Goal: Check status: Check status

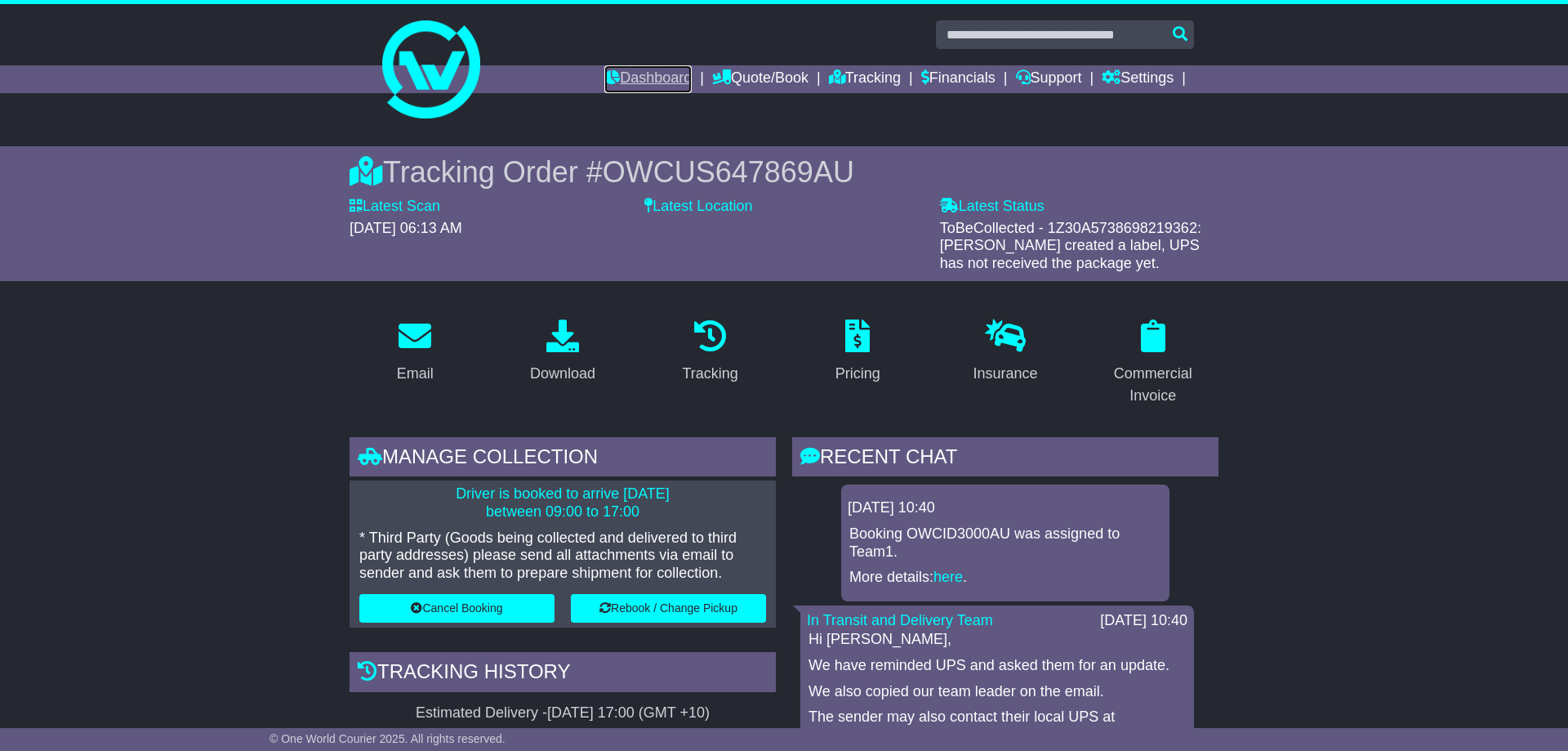
click at [627, 69] on link "Dashboard" at bounding box center [648, 79] width 88 height 28
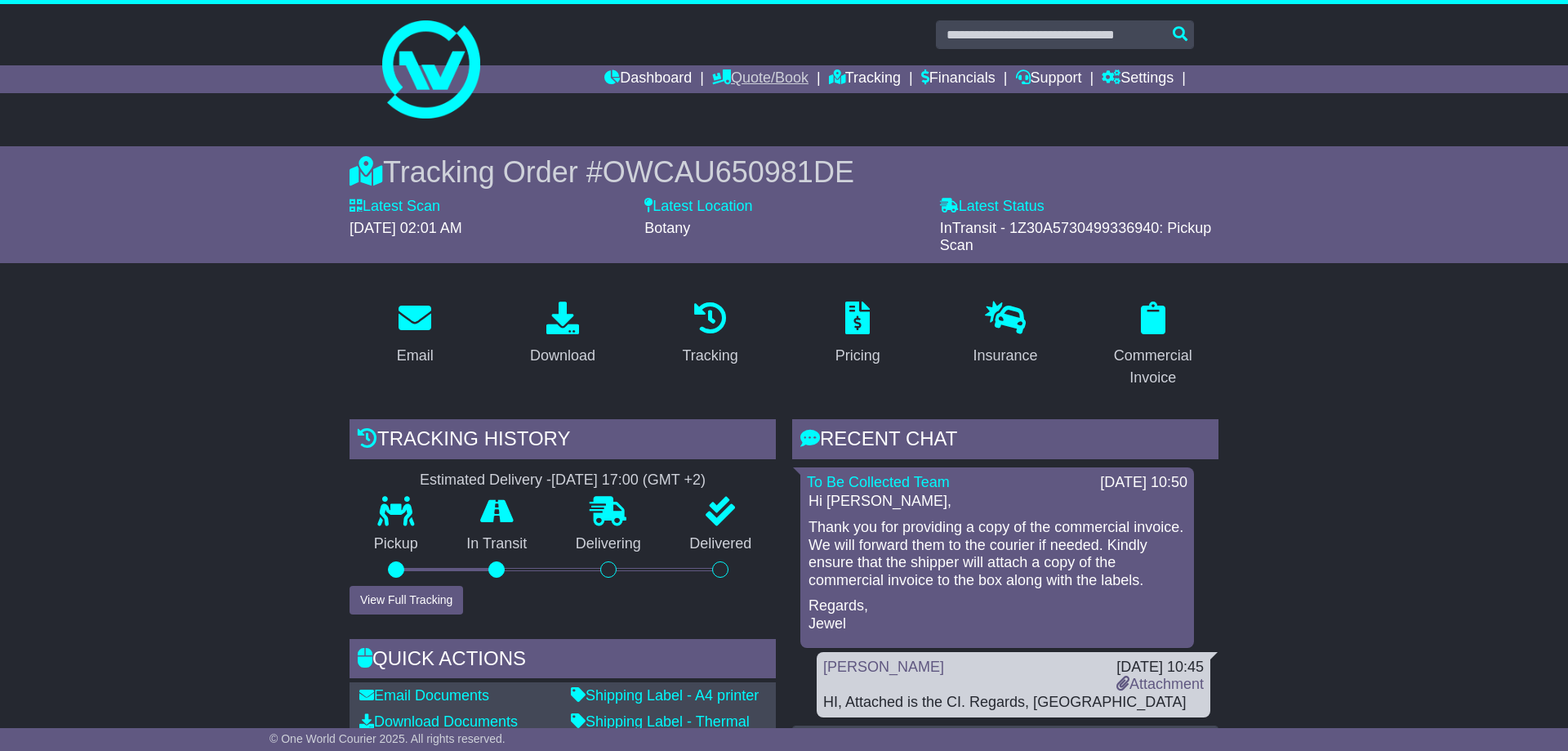
click at [751, 80] on link "Quote/Book" at bounding box center [760, 79] width 97 height 28
click at [841, 84] on link "Tracking" at bounding box center [865, 79] width 72 height 28
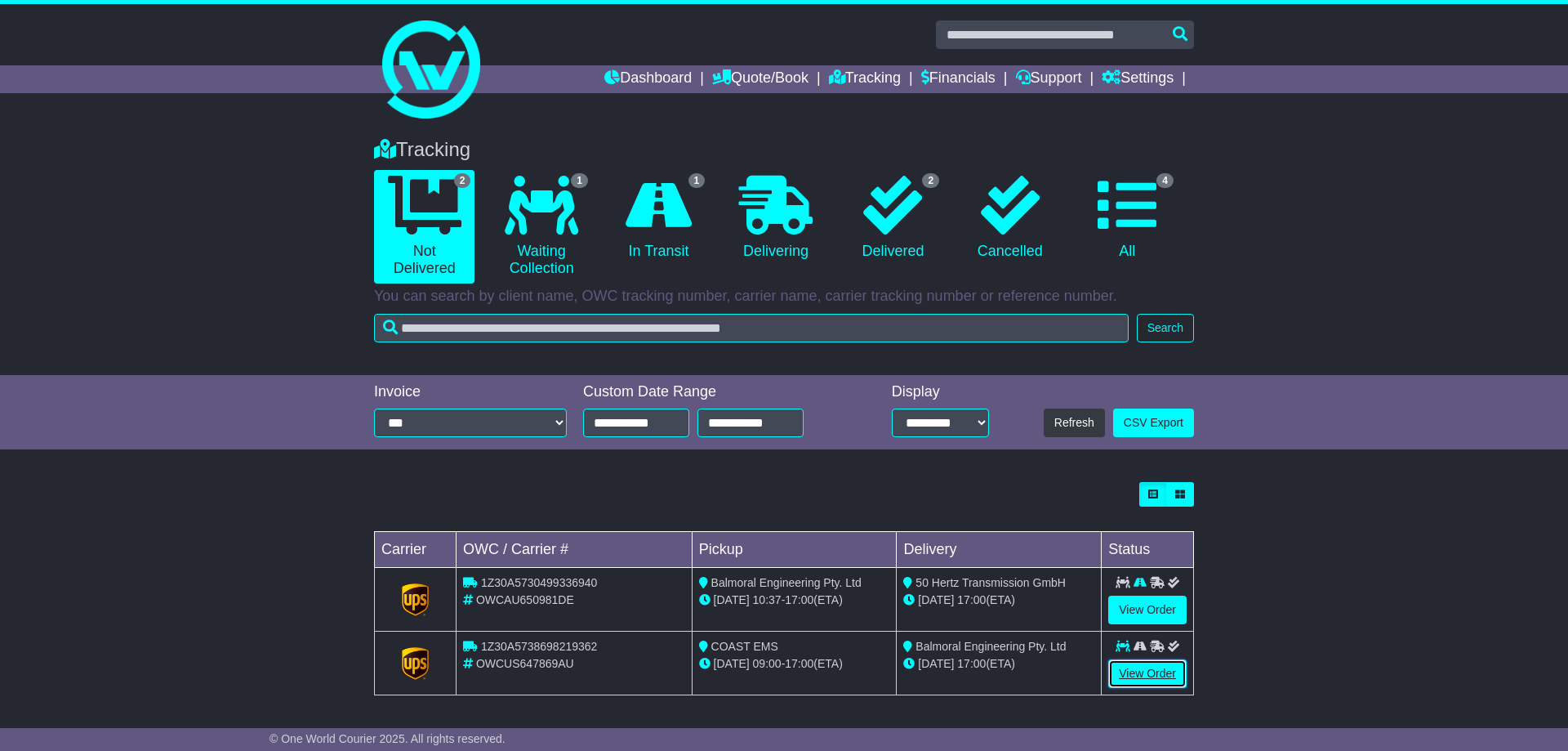
drag, startPoint x: 0, startPoint y: 0, endPoint x: 1167, endPoint y: 674, distance: 1347.7
click at [1163, 677] on link "View Order" at bounding box center [1147, 673] width 79 height 29
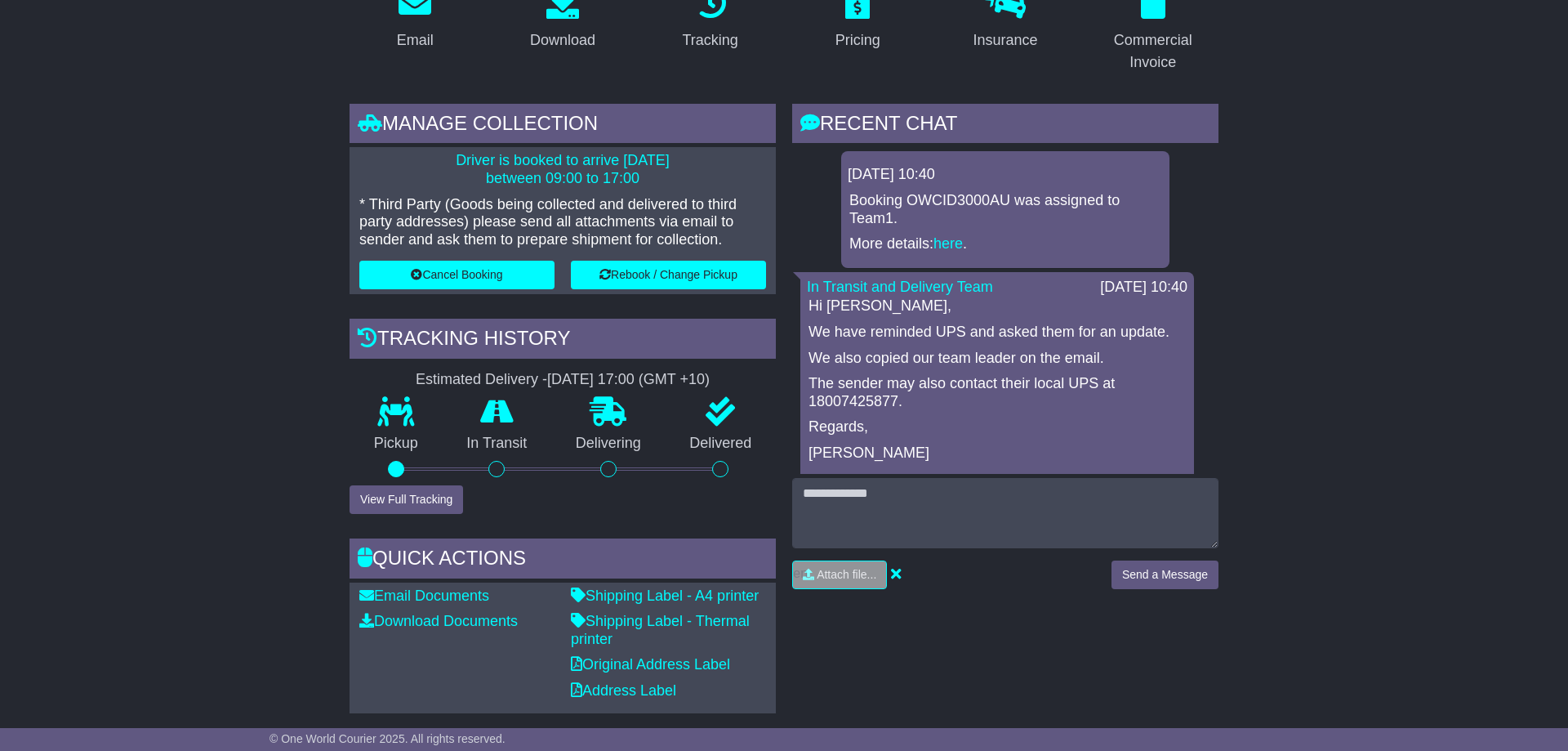
click at [1029, 232] on div "Booking OWCID3000AU was assigned to Team1. More details: here ." at bounding box center [1005, 222] width 315 height 61
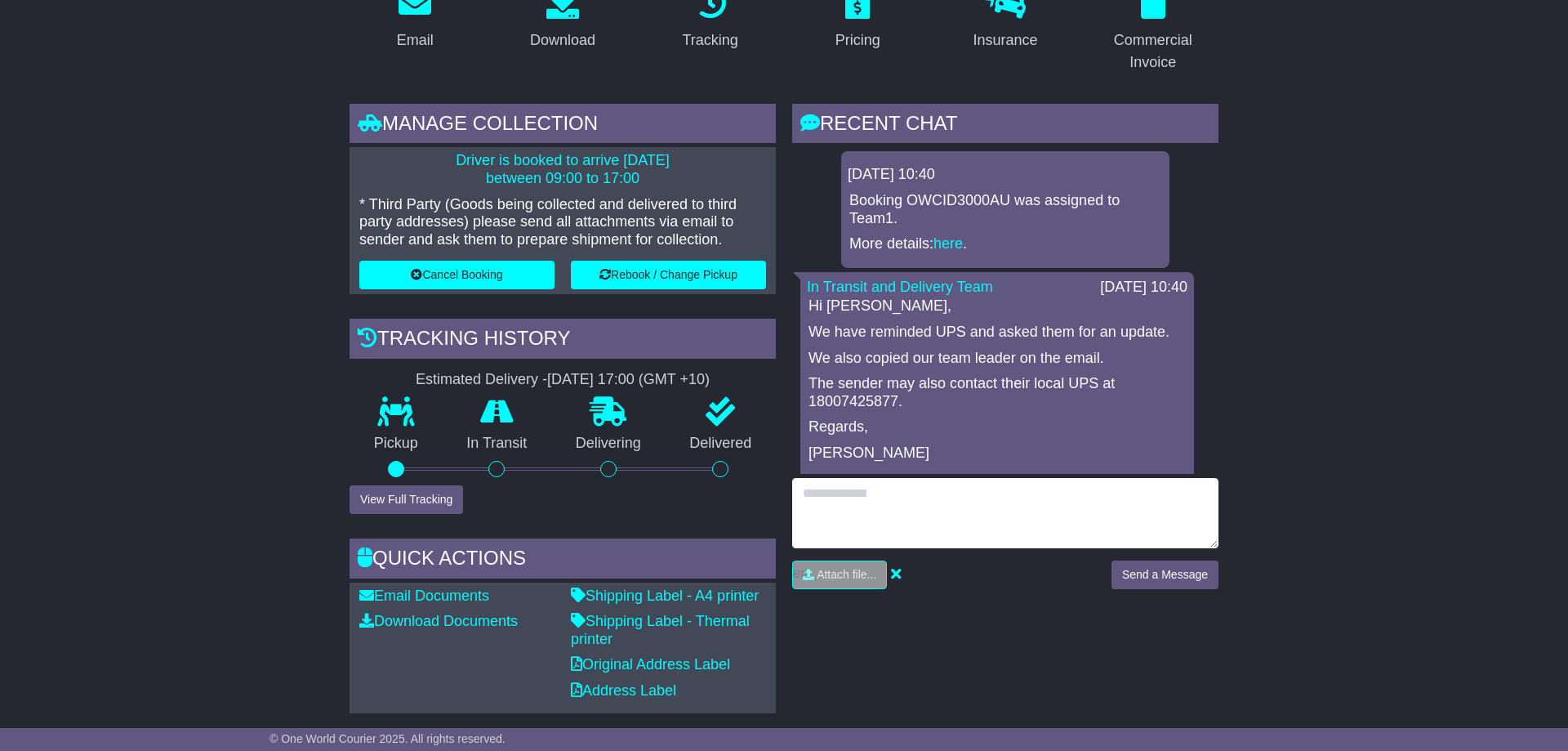
click at [925, 495] on textarea at bounding box center [1005, 513] width 427 height 70
type textarea "**********"
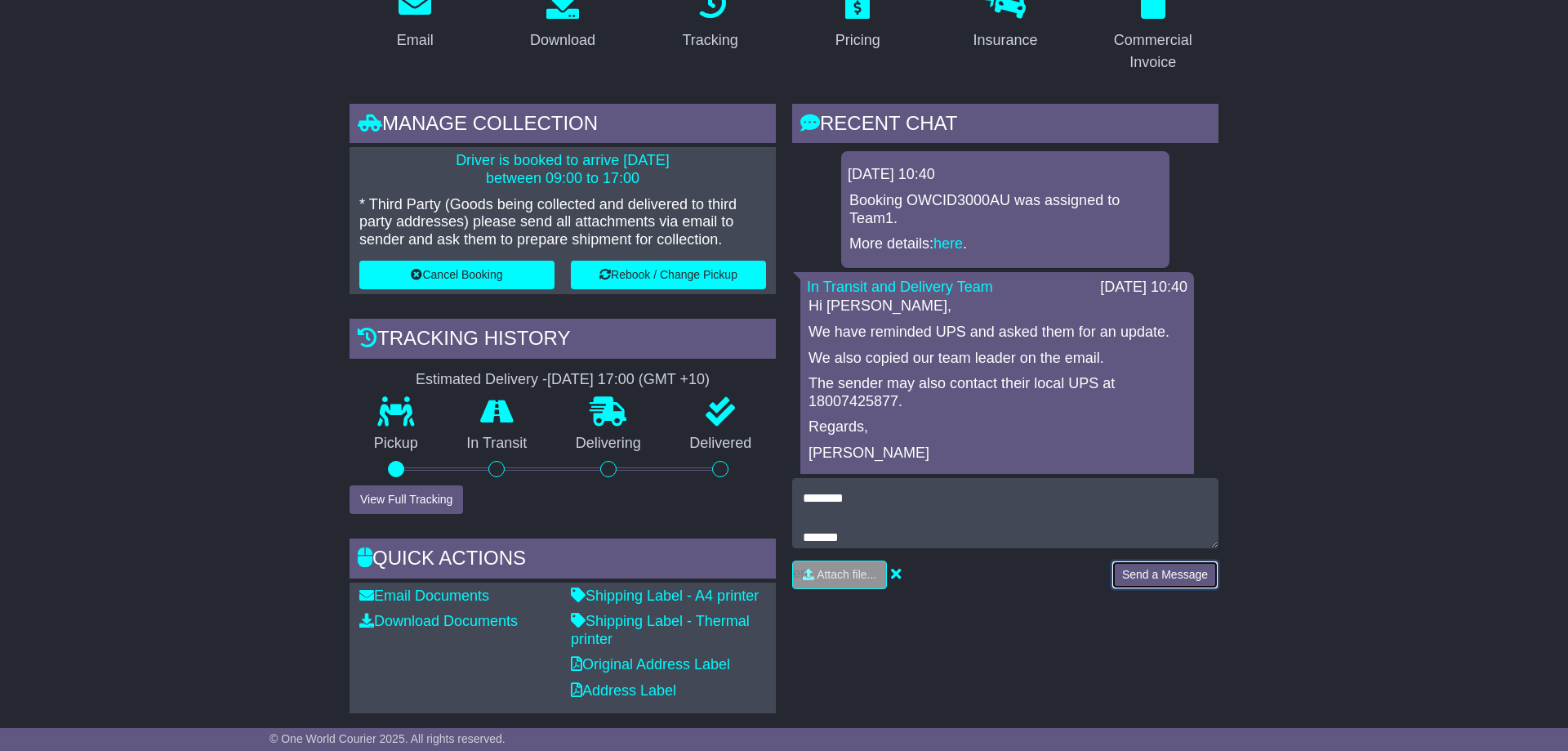
click at [1142, 565] on button "Send a Message" at bounding box center [1165, 575] width 107 height 29
